Goal: Information Seeking & Learning: Learn about a topic

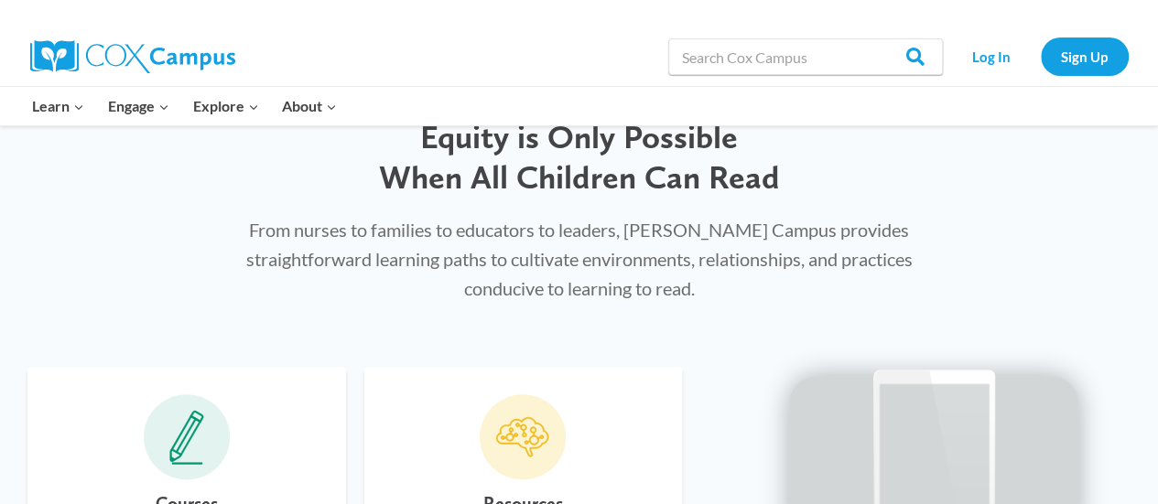
scroll to position [441, 0]
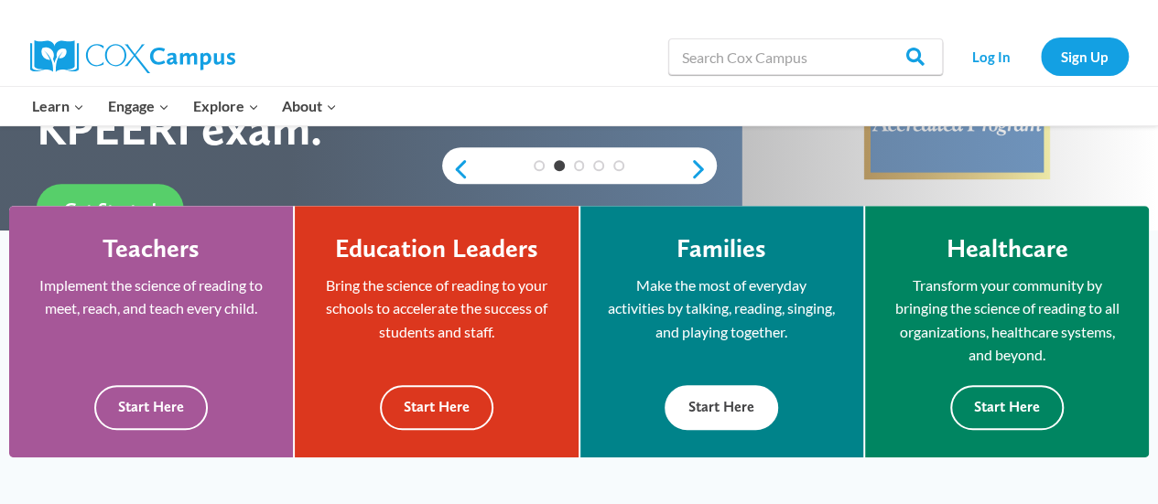
click at [701, 400] on button "Start Here" at bounding box center [722, 407] width 114 height 45
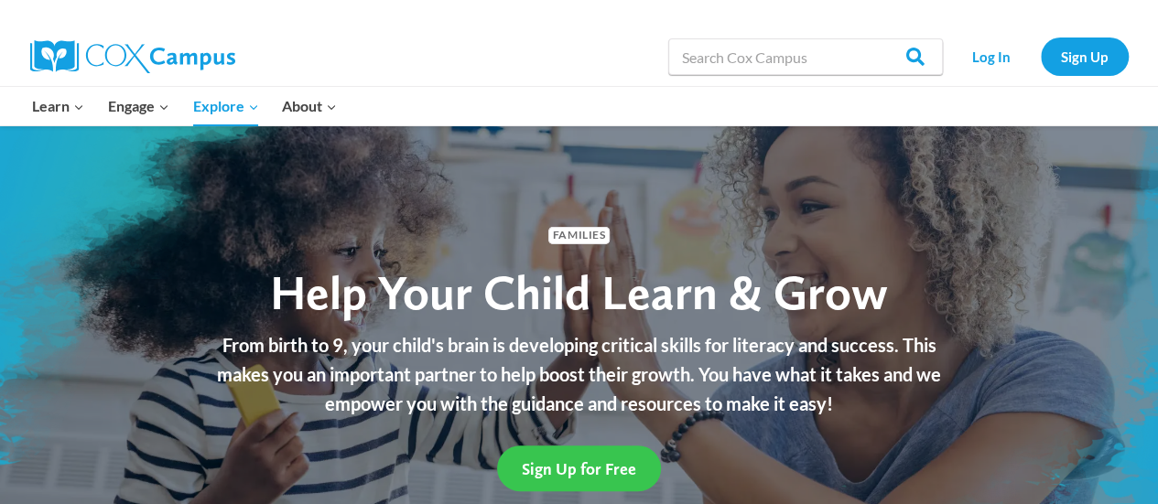
click at [567, 473] on span "Sign Up for Free" at bounding box center [579, 469] width 114 height 19
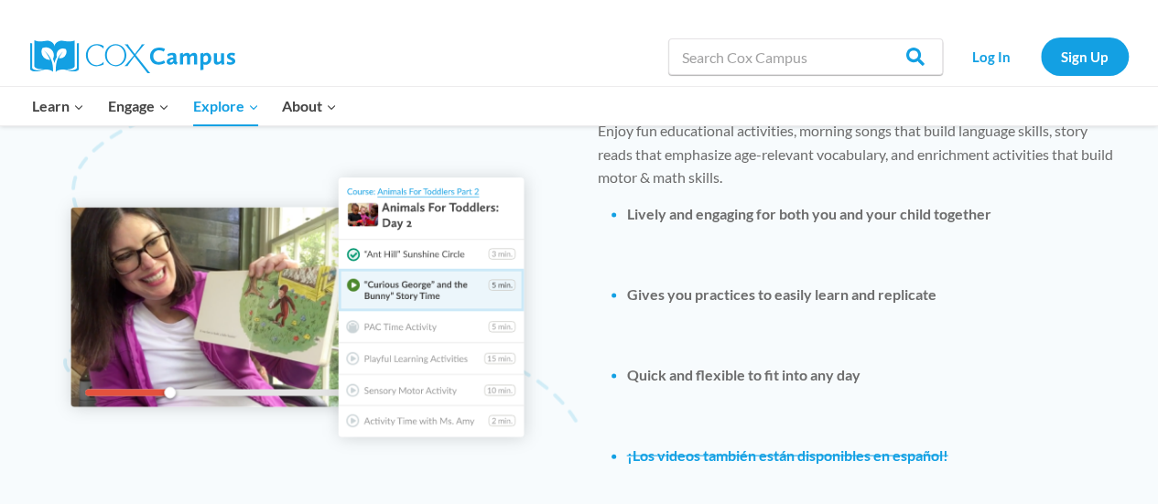
scroll to position [2206, 0]
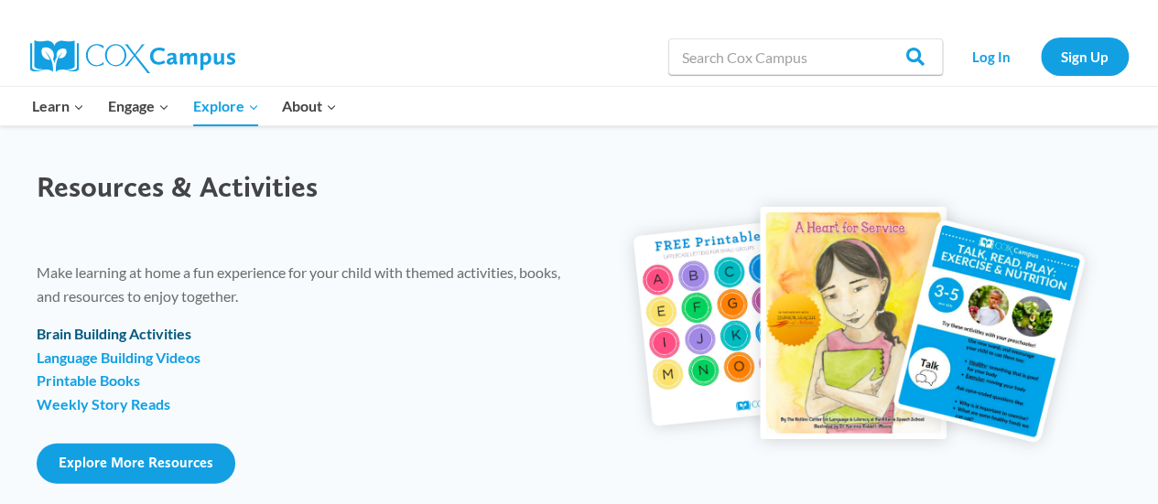
click at [162, 334] on strong "Brain Building Activities" at bounding box center [114, 333] width 155 height 17
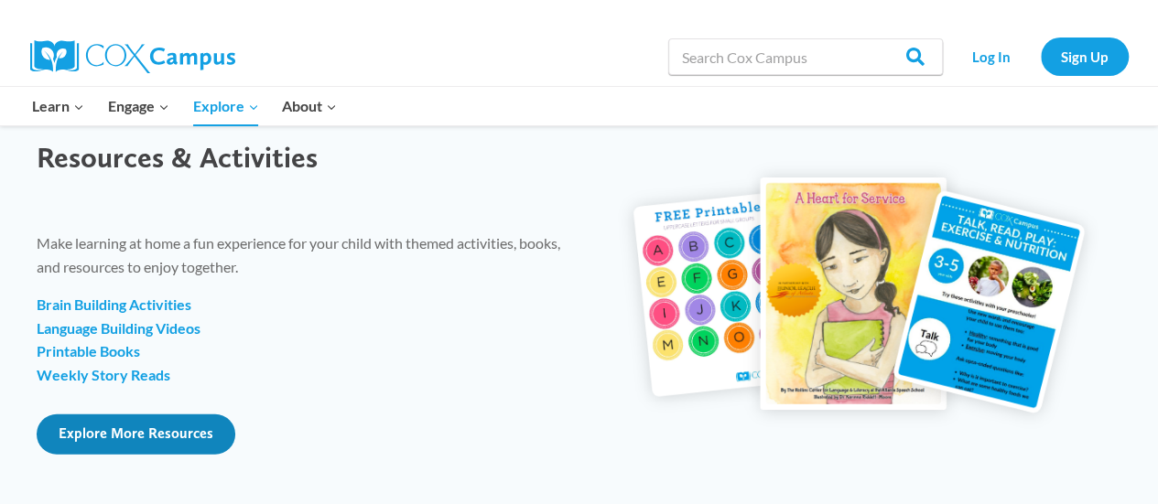
click at [185, 433] on span "Explore More Resources" at bounding box center [136, 433] width 155 height 17
